Goal: Information Seeking & Learning: Learn about a topic

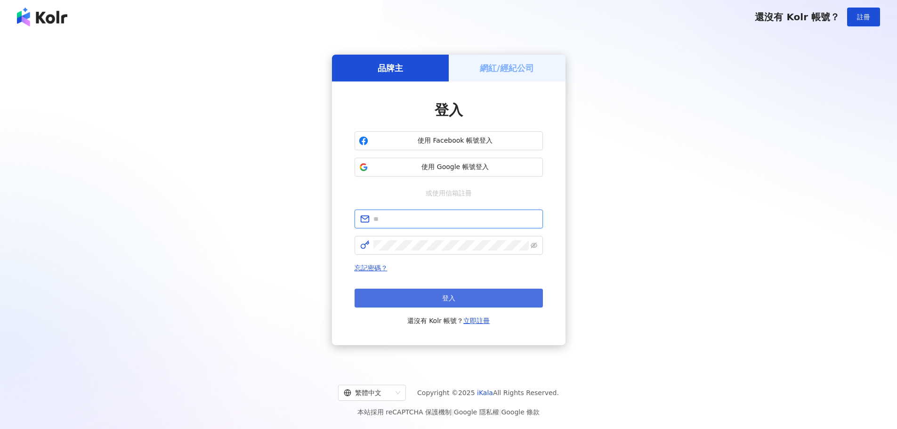
type input "**********"
click at [450, 300] on span "登入" at bounding box center [448, 298] width 13 height 8
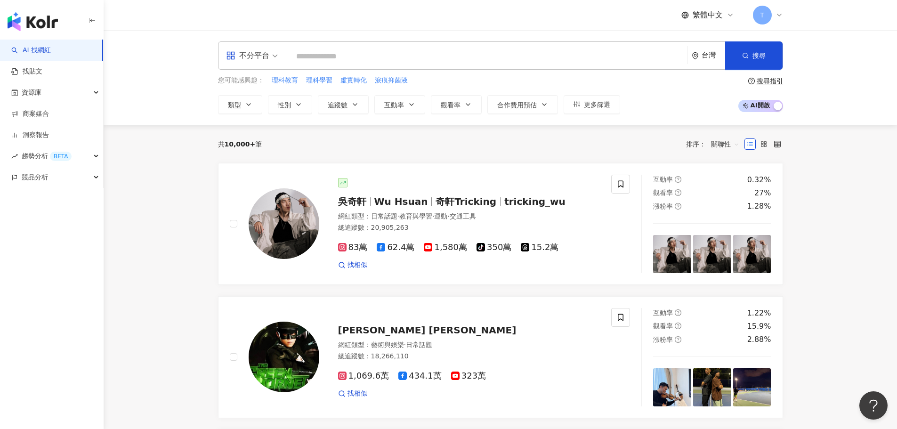
click at [323, 52] on input "search" at bounding box center [487, 57] width 393 height 18
paste input "****"
type input "****"
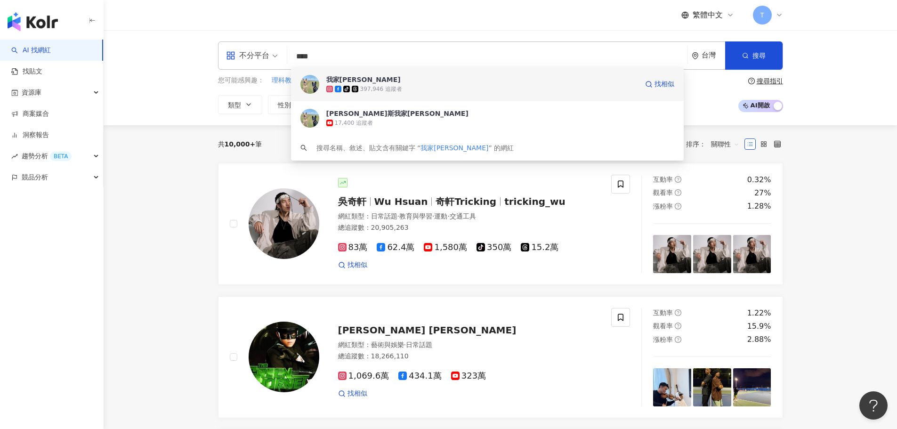
click at [370, 89] on div "397,946 追蹤者" at bounding box center [381, 89] width 42 height 8
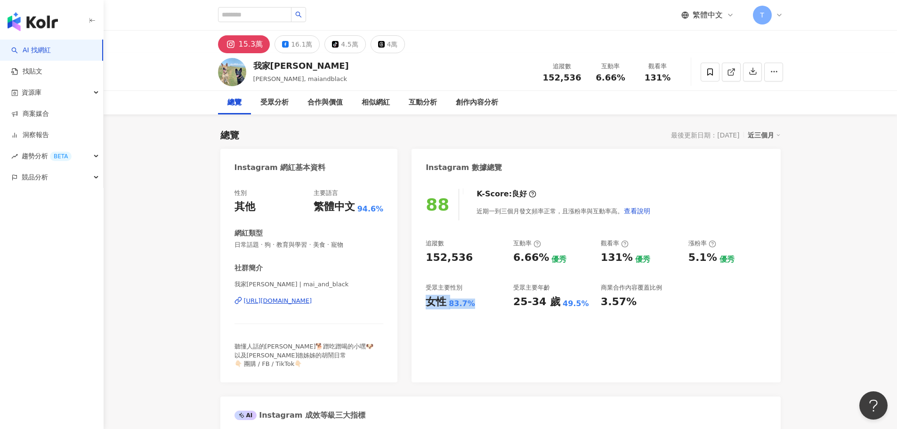
drag, startPoint x: 428, startPoint y: 300, endPoint x: 473, endPoint y: 307, distance: 45.7
click at [473, 307] on div "女性 83.7%" at bounding box center [465, 302] width 78 height 15
drag, startPoint x: 515, startPoint y: 306, endPoint x: 601, endPoint y: 305, distance: 86.6
click at [601, 305] on div "追蹤數 152,536 互動率 6.66% 優秀 觀看率 131% 優秀 漲粉率 5.1% 優秀 受眾主要性別 女性 83.7% 受眾主要年齡 25-34 歲…" at bounding box center [596, 274] width 340 height 70
click at [582, 306] on div "25-34 歲 49.5%" at bounding box center [552, 302] width 78 height 15
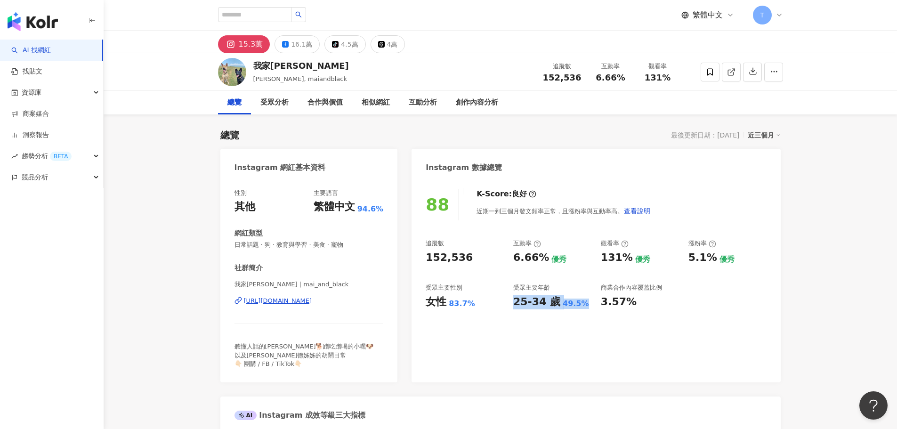
drag, startPoint x: 582, startPoint y: 304, endPoint x: 516, endPoint y: 305, distance: 65.9
click at [516, 305] on div "25-34 歲 49.5%" at bounding box center [552, 302] width 78 height 15
copy div "25-34 歲 49.5%"
click at [272, 63] on div "我家[PERSON_NAME]" at bounding box center [301, 66] width 96 height 12
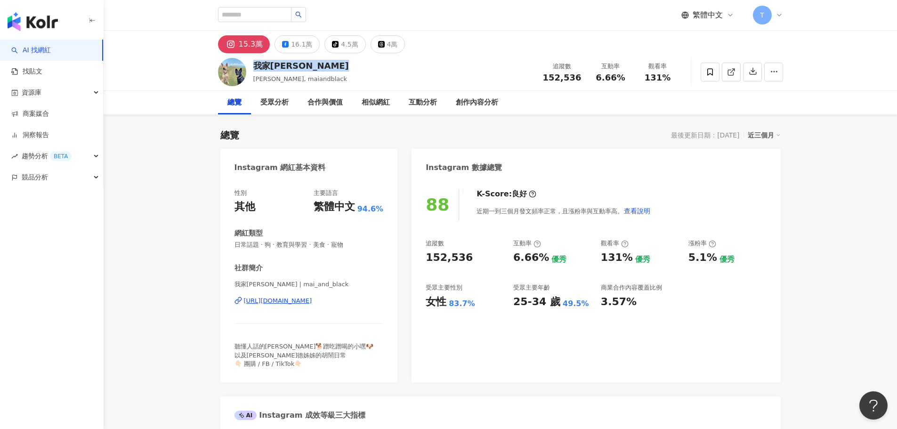
click at [272, 63] on div "我家[PERSON_NAME]" at bounding box center [301, 66] width 96 height 12
